Goal: Information Seeking & Learning: Learn about a topic

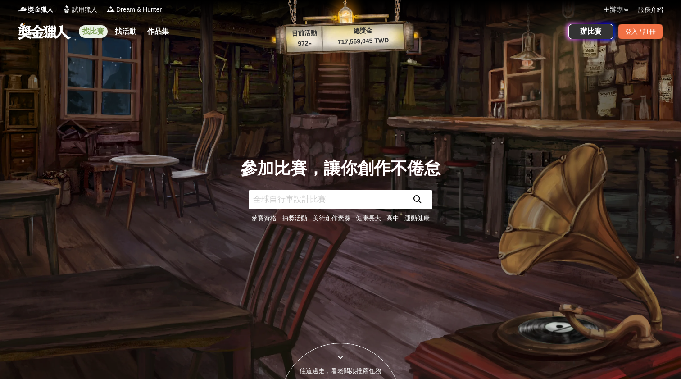
click at [93, 35] on link "找比賽" at bounding box center [93, 31] width 29 height 13
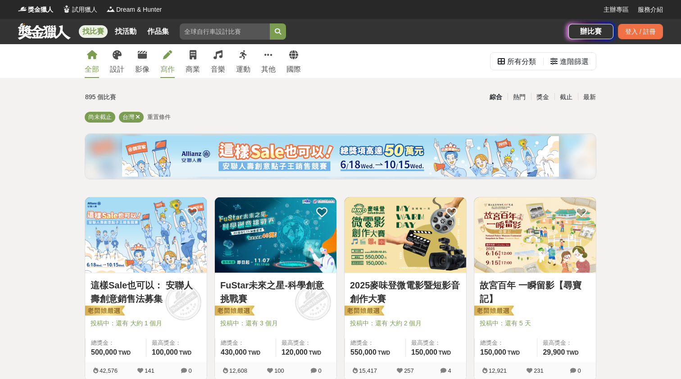
click at [169, 60] on link "寫作" at bounding box center [167, 61] width 14 height 34
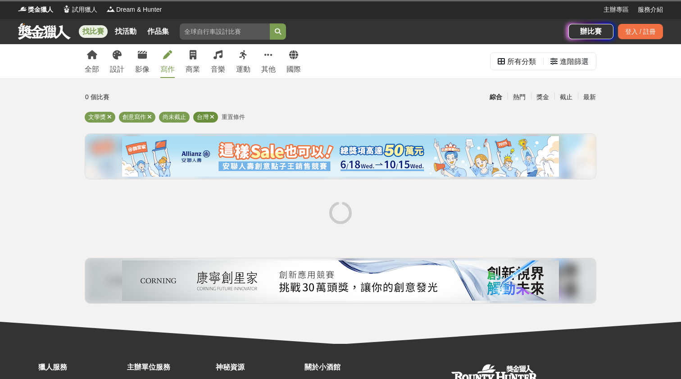
click at [213, 116] on icon at bounding box center [212, 117] width 5 height 6
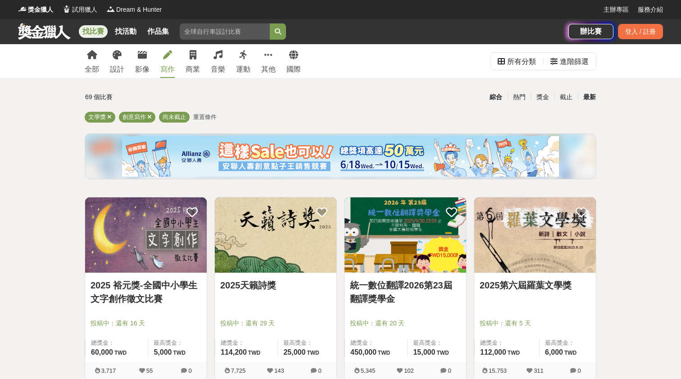
click at [593, 92] on div "最新" at bounding box center [589, 97] width 23 height 16
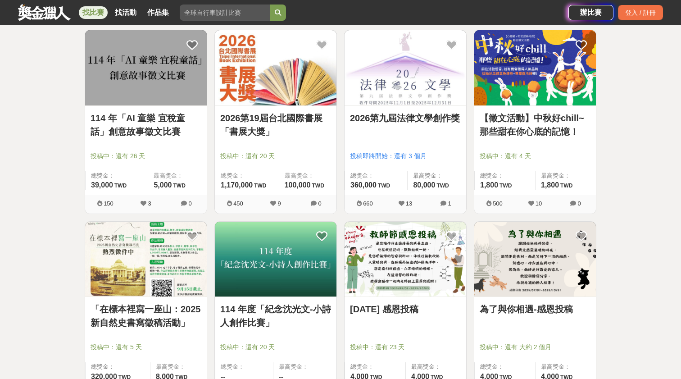
scroll to position [159, 0]
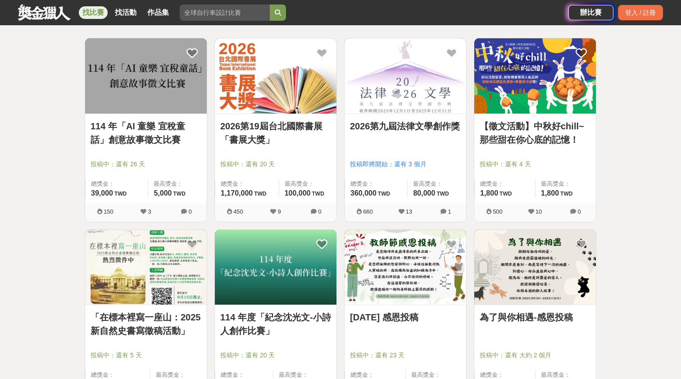
click at [520, 137] on link "【徵文活動】中秋好chill~那些甜在你心底的記憶！" at bounding box center [535, 132] width 111 height 27
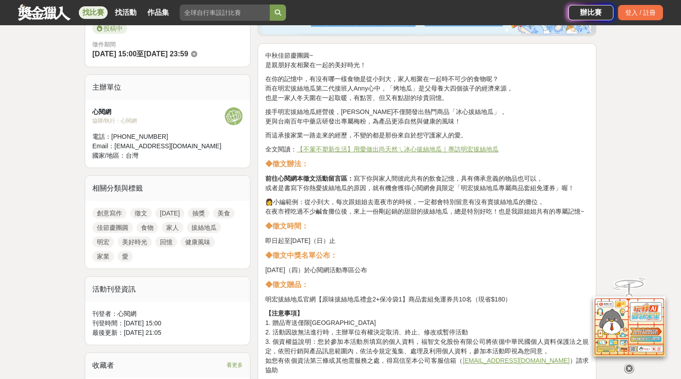
scroll to position [260, 0]
click at [362, 208] on p "👩小編範例：從小到大，每次跟姐姐去逛夜市的時候，一定都會特別留意有沒有賣拔絲地瓜的攤位， 在夜市裡吃過不少鹹食攤位後，來上一份剛起鍋的甜甜的拔絲地瓜，總是特別…" at bounding box center [427, 206] width 324 height 19
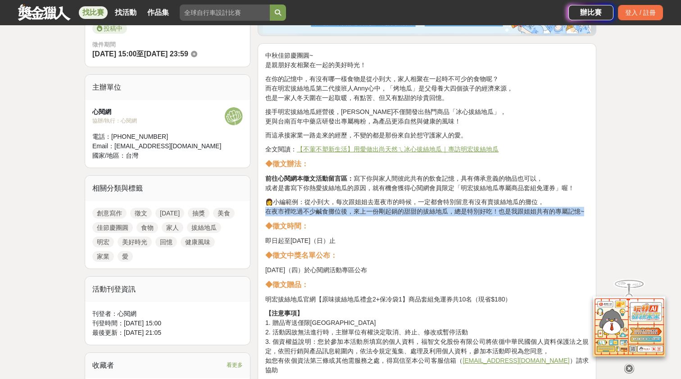
click at [362, 208] on p "👩小編範例：從小到大，每次跟姐姐去逛夜市的時候，一定都會特別留意有沒有賣拔絲地瓜的攤位， 在夜市裡吃過不少鹹食攤位後，來上一份剛起鍋的甜甜的拔絲地瓜，總是特別…" at bounding box center [427, 206] width 324 height 19
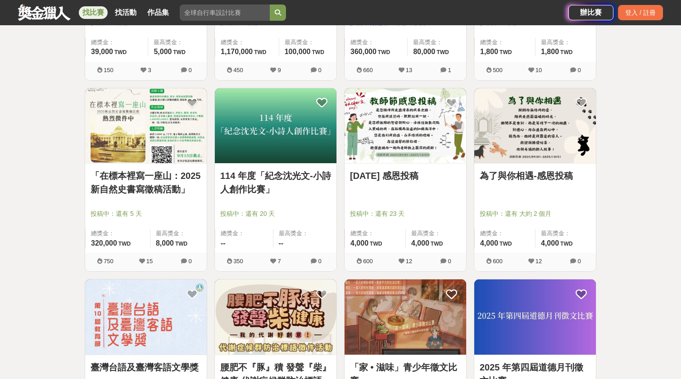
scroll to position [294, 0]
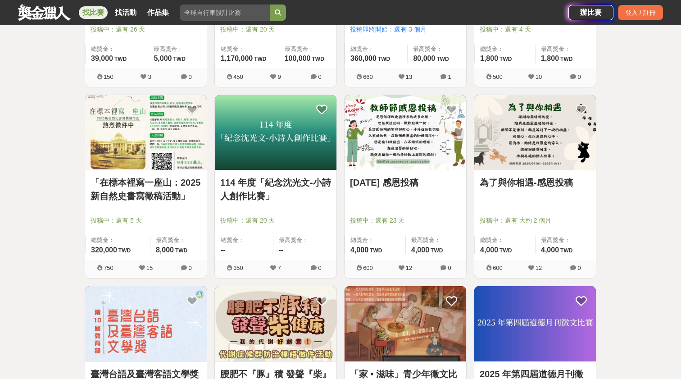
click at [182, 195] on link "「在標本裡寫一座山：2025新自然史書寫徵稿活動」" at bounding box center [146, 189] width 111 height 27
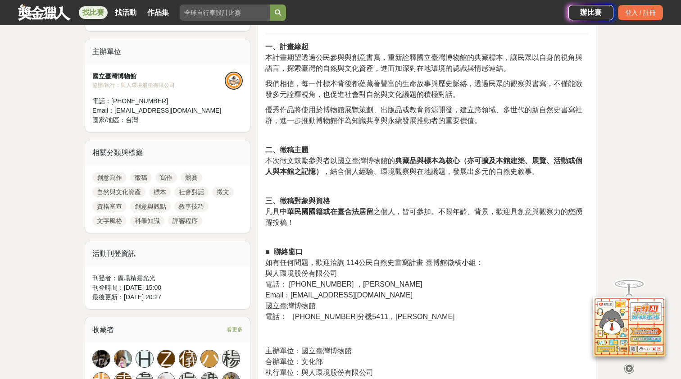
scroll to position [294, 0]
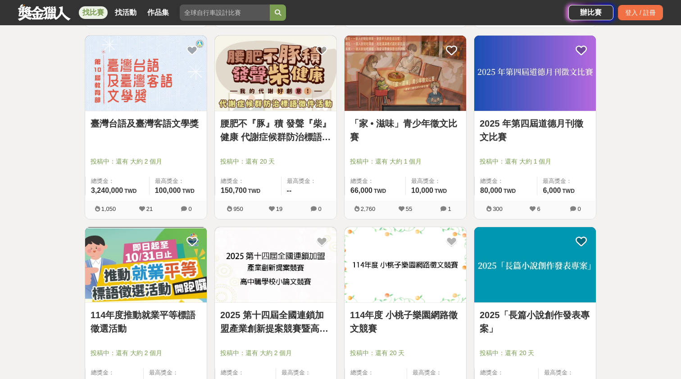
scroll to position [547, 0]
